Goal: Task Accomplishment & Management: Use online tool/utility

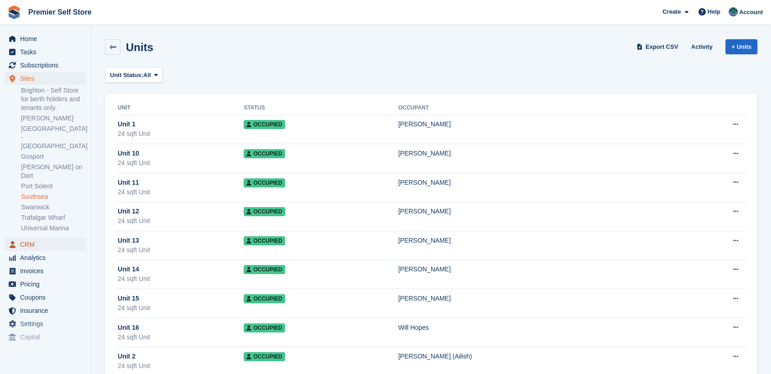
click at [25, 238] on span "CRM" at bounding box center [47, 244] width 55 height 13
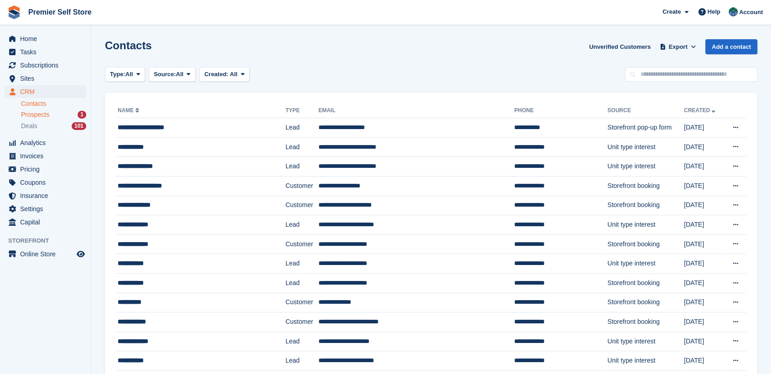
click at [26, 114] on span "Prospects" at bounding box center [35, 114] width 28 height 9
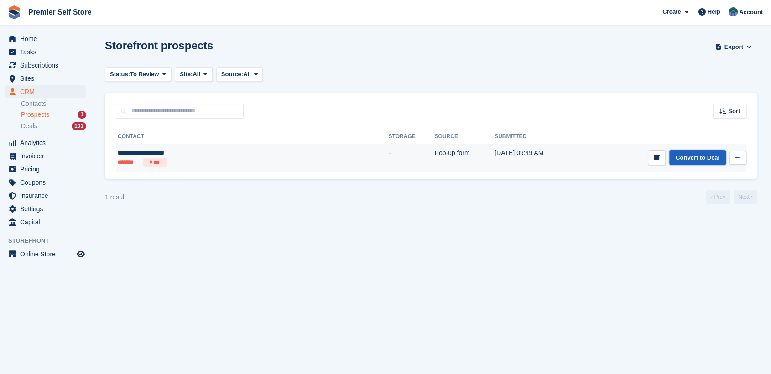
click at [690, 158] on link "Convert to Deal" at bounding box center [698, 157] width 57 height 15
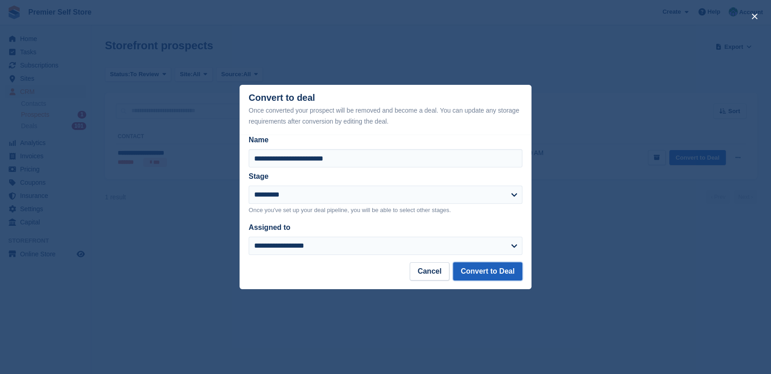
click at [476, 272] on button "Convert to Deal" at bounding box center [487, 271] width 69 height 18
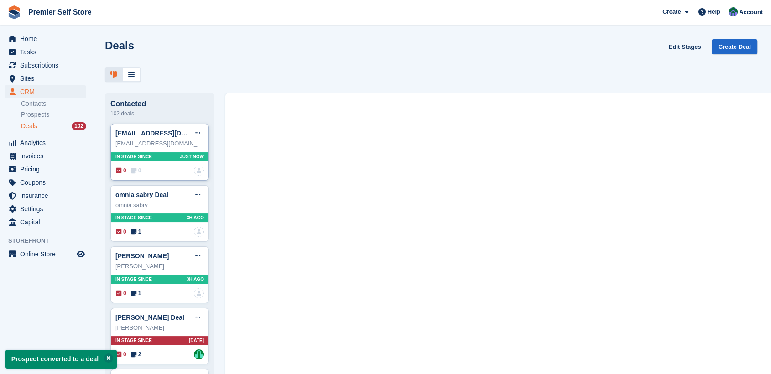
click at [167, 156] on div "In stage since Just now" at bounding box center [160, 156] width 98 height 9
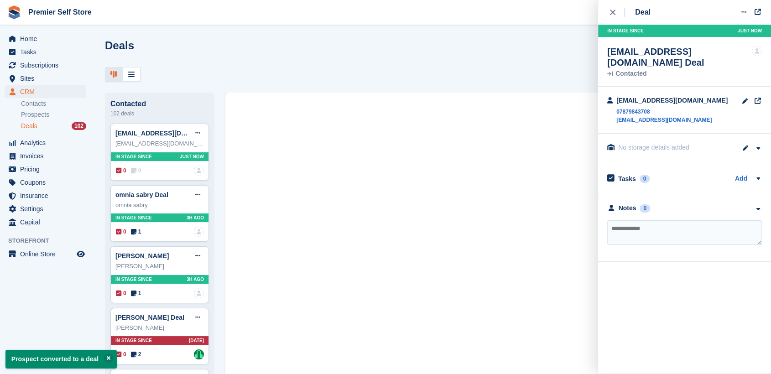
click at [644, 220] on textarea at bounding box center [684, 232] width 155 height 25
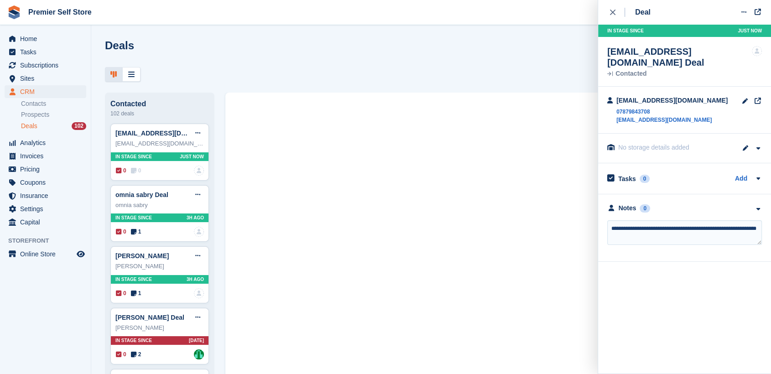
type textarea "**********"
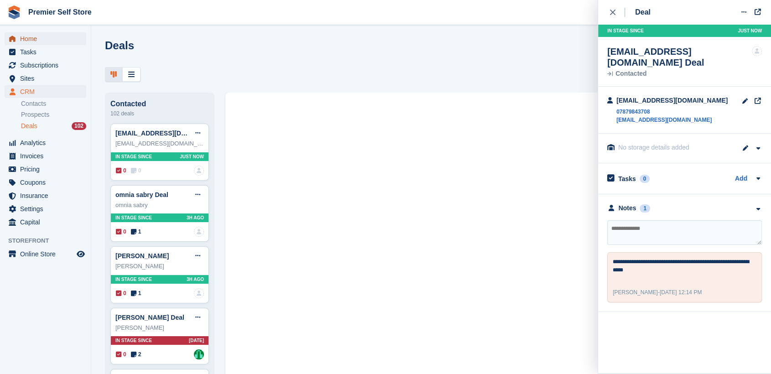
click at [30, 35] on span "Home" at bounding box center [47, 38] width 55 height 13
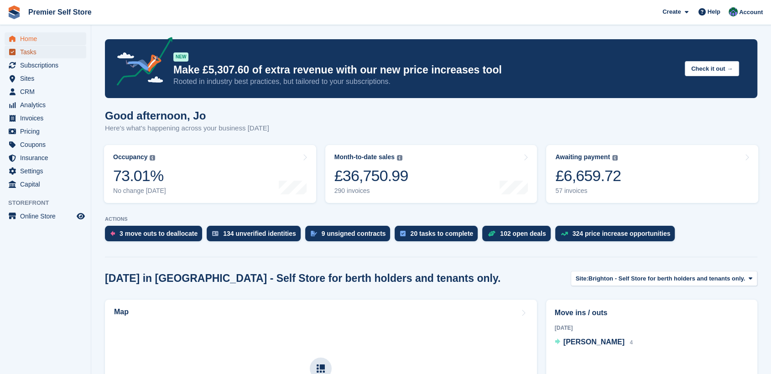
click at [31, 51] on span "Tasks" at bounding box center [47, 52] width 55 height 13
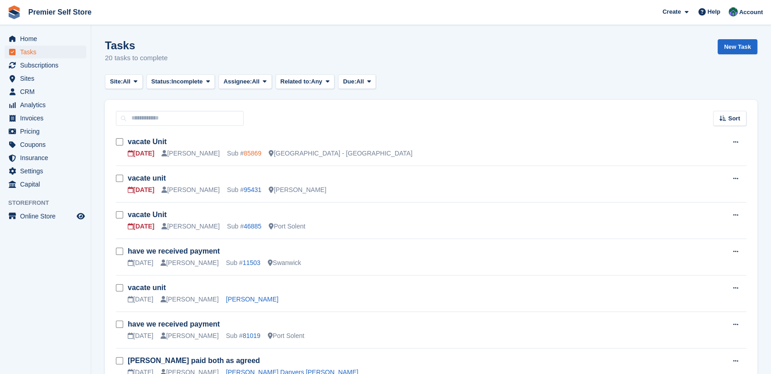
click at [244, 152] on link "85869" at bounding box center [253, 153] width 18 height 7
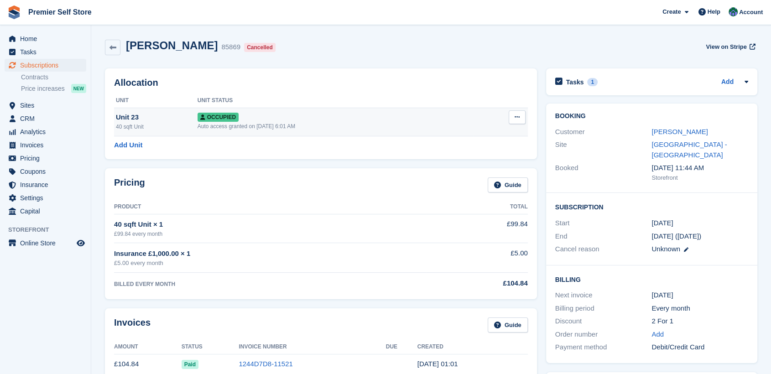
click at [518, 116] on icon at bounding box center [517, 117] width 5 height 6
click at [463, 165] on p "Deallocate" at bounding box center [481, 167] width 79 height 12
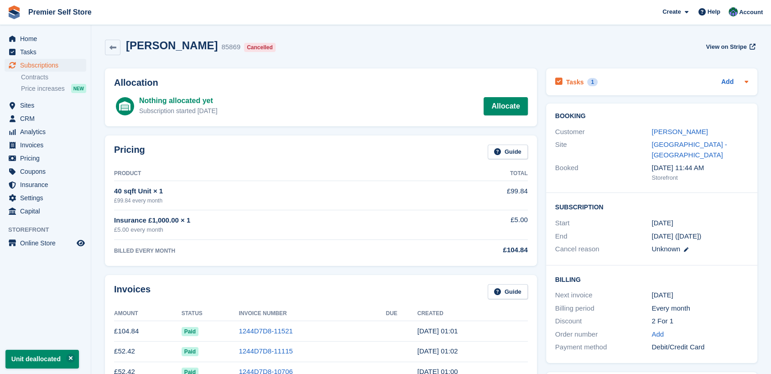
click at [566, 80] on h2 "Tasks" at bounding box center [575, 82] width 18 height 8
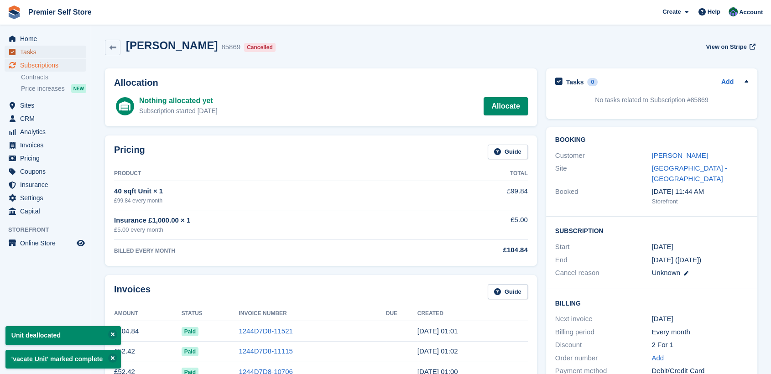
click at [27, 52] on span "Tasks" at bounding box center [47, 52] width 55 height 13
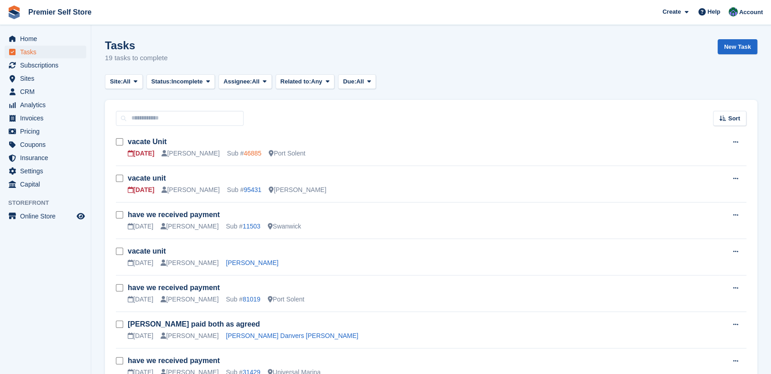
click at [244, 152] on link "46885" at bounding box center [253, 153] width 18 height 7
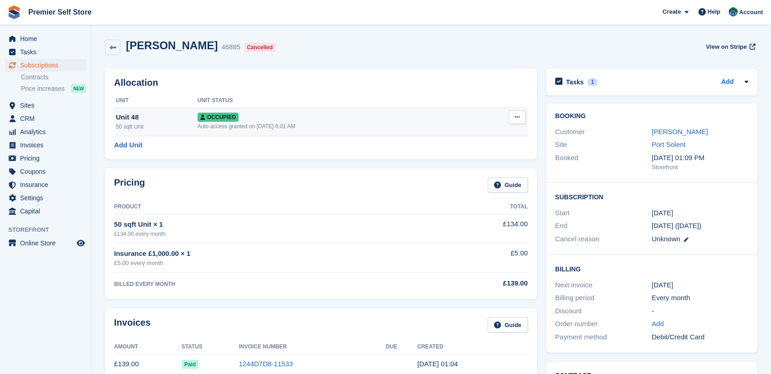
click at [517, 117] on icon at bounding box center [517, 117] width 5 height 6
click at [458, 165] on p "Deallocate" at bounding box center [481, 167] width 79 height 12
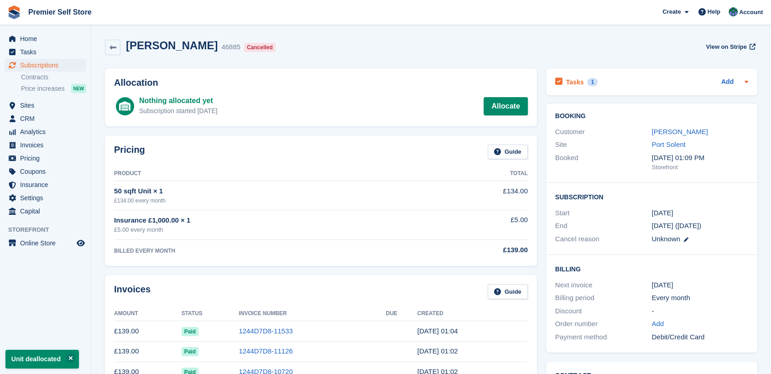
click at [572, 81] on h2 "Tasks" at bounding box center [575, 82] width 18 height 8
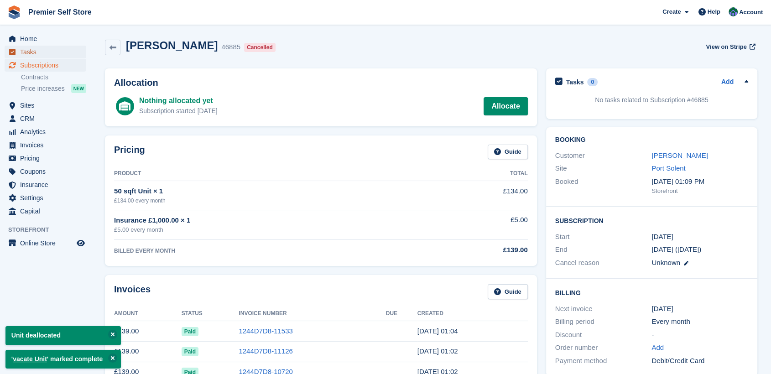
click at [28, 51] on span "Tasks" at bounding box center [47, 52] width 55 height 13
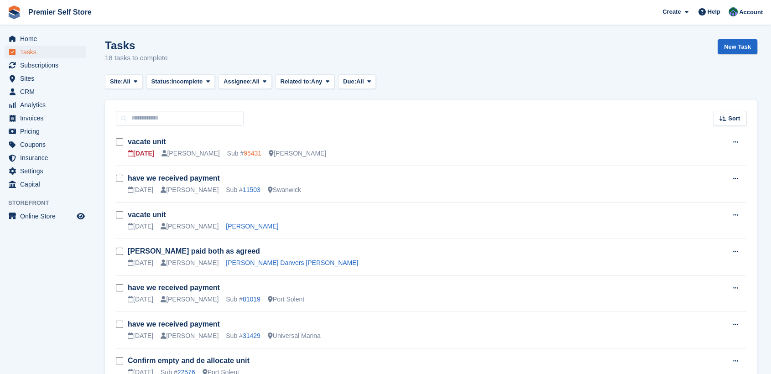
click at [244, 151] on link "95431" at bounding box center [253, 153] width 18 height 7
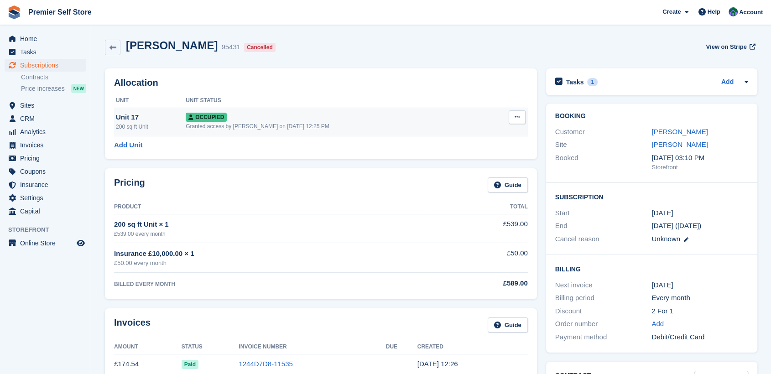
click at [517, 115] on icon at bounding box center [517, 117] width 5 height 6
click at [451, 167] on p "Deallocate" at bounding box center [481, 167] width 79 height 12
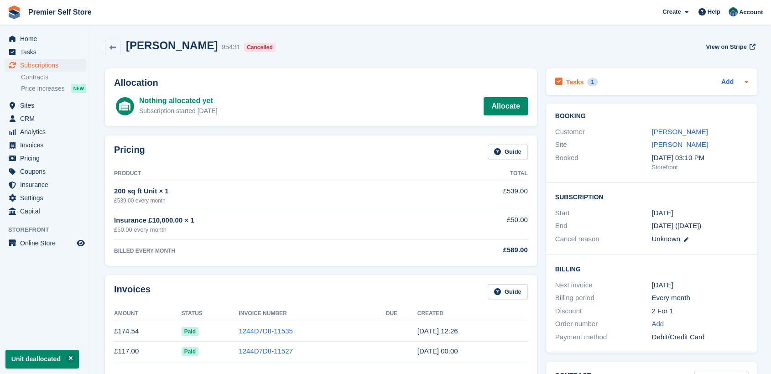
click at [573, 80] on h2 "Tasks" at bounding box center [575, 82] width 18 height 8
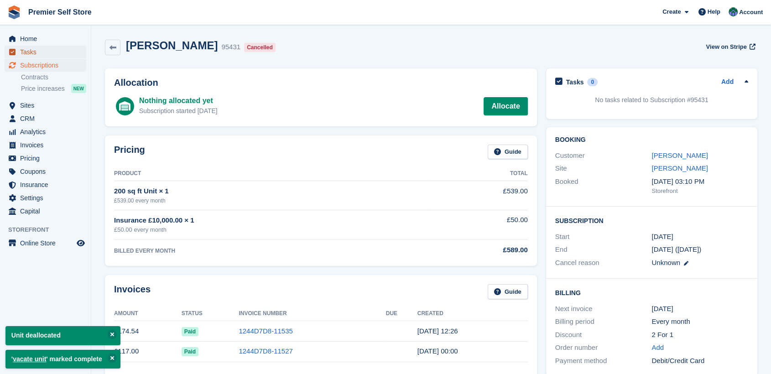
click at [29, 52] on span "Tasks" at bounding box center [47, 52] width 55 height 13
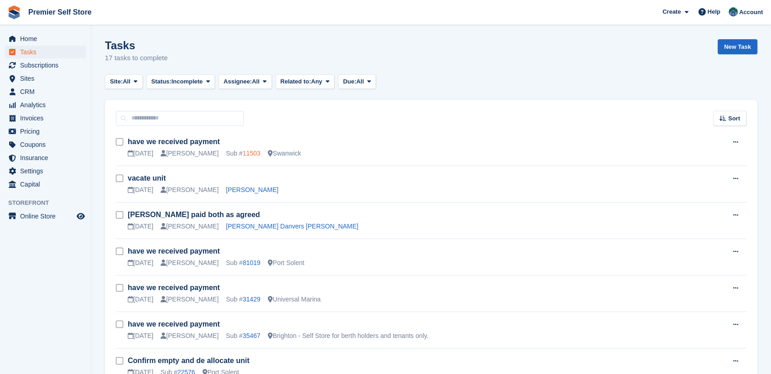
click at [243, 153] on link "11503" at bounding box center [252, 153] width 18 height 7
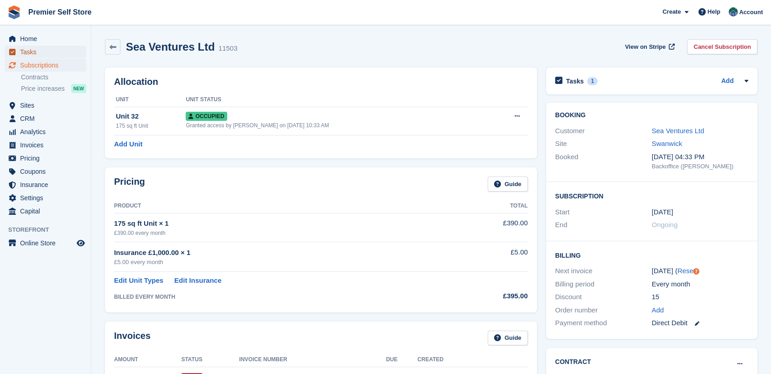
click at [26, 49] on span "Tasks" at bounding box center [47, 52] width 55 height 13
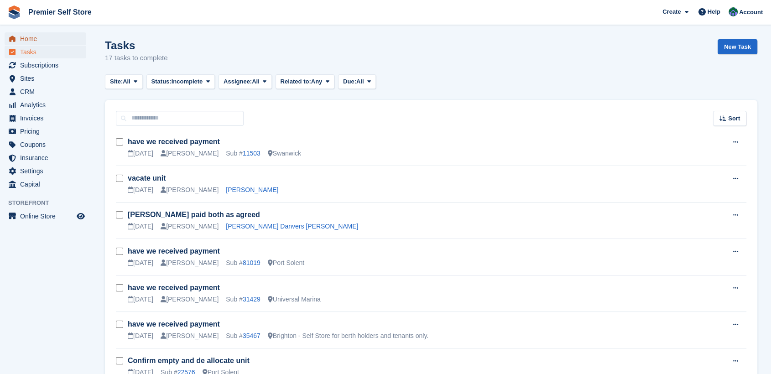
click at [31, 37] on span "Home" at bounding box center [47, 38] width 55 height 13
